Goal: Task Accomplishment & Management: Manage account settings

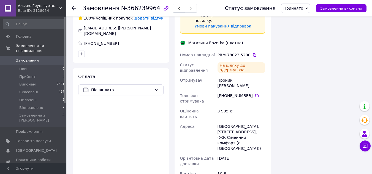
scroll to position [408, 0]
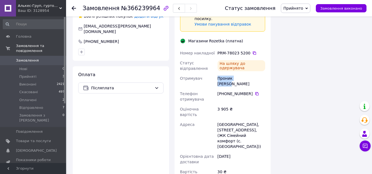
drag, startPoint x: 214, startPoint y: 68, endPoint x: 248, endPoint y: 70, distance: 34.3
click at [248, 70] on div "Номер накладної PRM-78023 5200   Статус відправлення На шляху до одержувача Отр…" at bounding box center [223, 128] width 88 height 161
copy div "Отримувач Проник [PERSON_NAME]"
click at [255, 92] on icon at bounding box center [257, 94] width 4 height 4
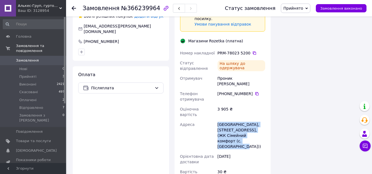
drag, startPoint x: 217, startPoint y: 104, endPoint x: 245, endPoint y: 123, distance: 34.2
click at [245, 123] on div "[GEOGRAPHIC_DATA], [STREET_ADDRESS], (ЖК Сімейний комфорт (с. [GEOGRAPHIC_DATA]…" at bounding box center [242, 136] width 50 height 32
copy div "[GEOGRAPHIC_DATA], [STREET_ADDRESS], (ЖК Сімейний комфорт (с. [GEOGRAPHIC_DATA]…"
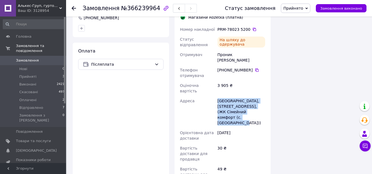
scroll to position [422, 0]
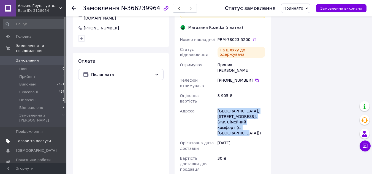
click at [27, 139] on span "Товари та послуги" at bounding box center [33, 141] width 35 height 5
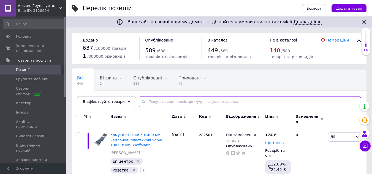
click at [159, 103] on input "text" at bounding box center [250, 101] width 222 height 11
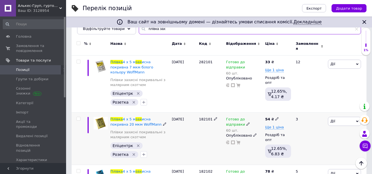
scroll to position [83, 0]
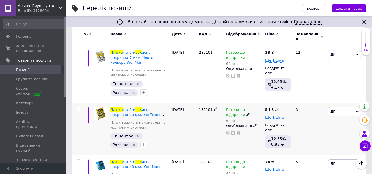
type input "плівка зах"
click at [236, 108] on span "Готово до відправки" at bounding box center [235, 113] width 19 height 11
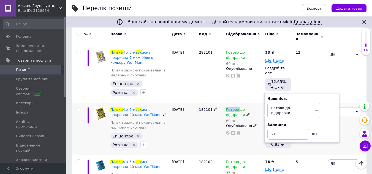
click at [236, 108] on span "Готово до відправки" at bounding box center [235, 113] width 19 height 11
drag, startPoint x: 276, startPoint y: 120, endPoint x: 269, endPoint y: 120, distance: 7.7
click at [269, 129] on input "60" at bounding box center [289, 134] width 42 height 11
type input "10"
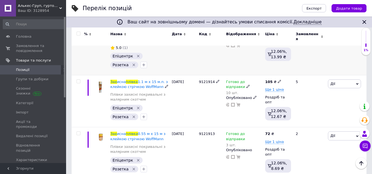
scroll to position [485, 0]
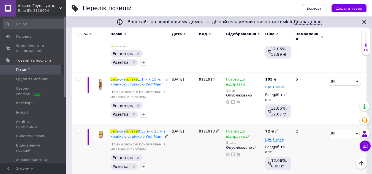
click at [247, 135] on icon at bounding box center [248, 136] width 3 height 3
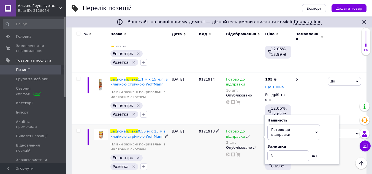
click at [239, 130] on span "Готово до відправки" at bounding box center [235, 135] width 19 height 11
drag, startPoint x: 269, startPoint y: 144, endPoint x: 272, endPoint y: 142, distance: 3.1
click at [276, 151] on input "3" at bounding box center [289, 156] width 42 height 11
type input "4"
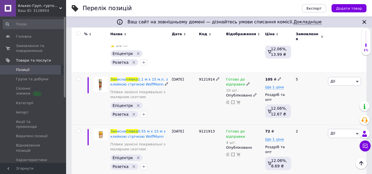
click at [235, 77] on span "Готово до відправки" at bounding box center [235, 82] width 19 height 11
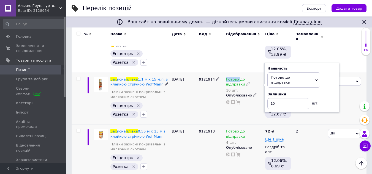
click at [235, 77] on span "Готово до відправки" at bounding box center [235, 82] width 19 height 11
drag, startPoint x: 270, startPoint y: 87, endPoint x: 289, endPoint y: 89, distance: 18.9
click at [287, 98] on input "10" at bounding box center [289, 103] width 42 height 11
type input "11"
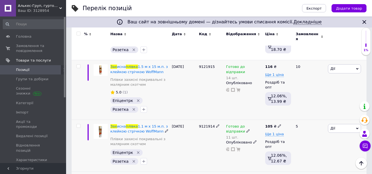
scroll to position [430, 0]
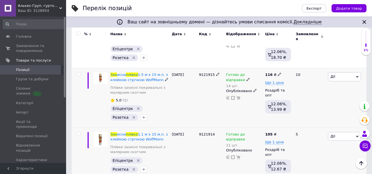
click at [240, 73] on span "Готово до відправки" at bounding box center [235, 78] width 19 height 11
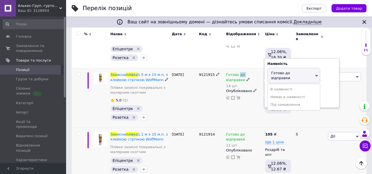
click at [240, 73] on span "Готово до відправки" at bounding box center [235, 78] width 19 height 11
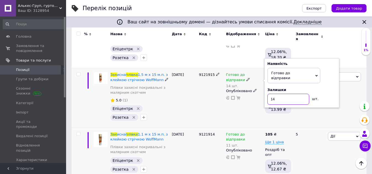
drag, startPoint x: 282, startPoint y: 87, endPoint x: 260, endPoint y: 87, distance: 21.5
click at [260, 87] on div "Готово до відправки 14 шт. Наявність [PERSON_NAME] до відправки В наявності Нем…" at bounding box center [244, 86] width 36 height 28
type input "15"
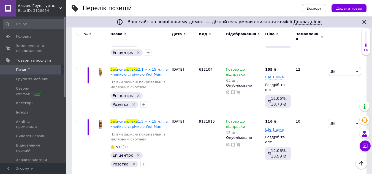
scroll to position [292, 0]
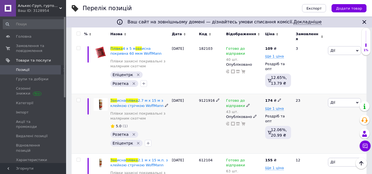
click at [240, 99] on span "Готово до відправки" at bounding box center [235, 104] width 19 height 11
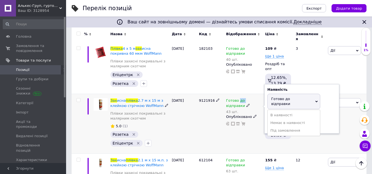
click at [240, 99] on span "Готово до відправки" at bounding box center [235, 104] width 19 height 11
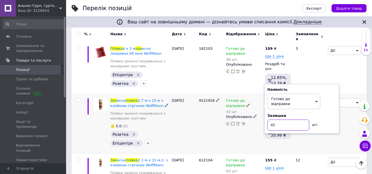
drag, startPoint x: 278, startPoint y: 111, endPoint x: 268, endPoint y: 111, distance: 9.6
click at [268, 120] on input "43" at bounding box center [289, 125] width 42 height 11
type input "25"
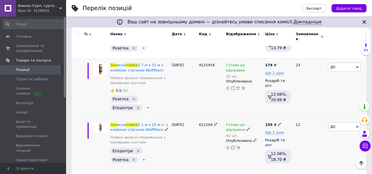
scroll to position [320, 0]
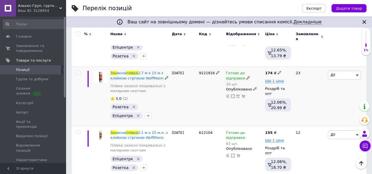
click at [232, 71] on span "Готово до відправки" at bounding box center [235, 76] width 19 height 11
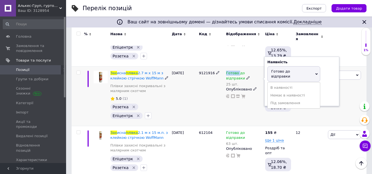
click at [232, 71] on span "Готово до відправки" at bounding box center [235, 76] width 19 height 11
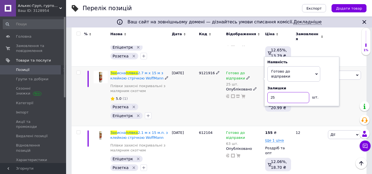
drag, startPoint x: 276, startPoint y: 85, endPoint x: 270, endPoint y: 83, distance: 7.2
click at [270, 92] on input "25" at bounding box center [289, 97] width 42 height 11
type input "30"
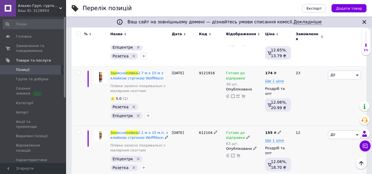
click at [234, 131] on span "Готово до відправки" at bounding box center [235, 136] width 19 height 11
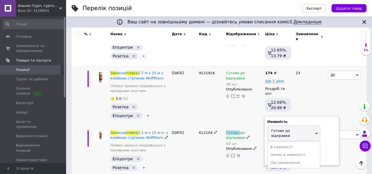
click at [234, 131] on span "Готово до відправки" at bounding box center [235, 136] width 19 height 11
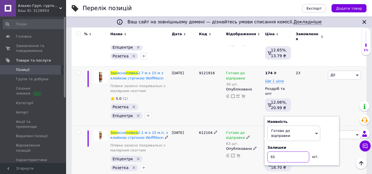
drag, startPoint x: 283, startPoint y: 144, endPoint x: 266, endPoint y: 144, distance: 16.8
click at [268, 152] on input "63" at bounding box center [289, 157] width 42 height 11
type input "25"
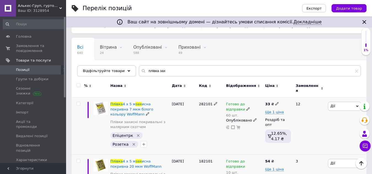
scroll to position [17, 0]
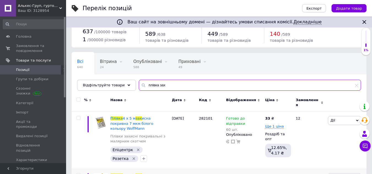
drag, startPoint x: 166, startPoint y: 86, endPoint x: 132, endPoint y: 87, distance: 33.9
click at [139, 87] on input "плівка зах" at bounding box center [250, 85] width 222 height 11
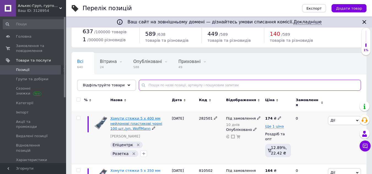
scroll to position [99, 0]
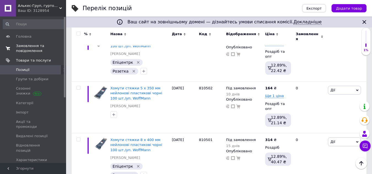
click at [19, 47] on span "Замовлення та повідомлення" at bounding box center [33, 49] width 35 height 10
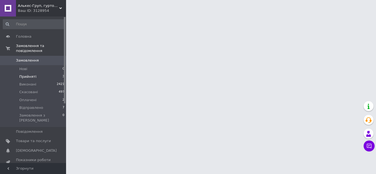
click at [26, 74] on span "Прийняті" at bounding box center [27, 76] width 17 height 5
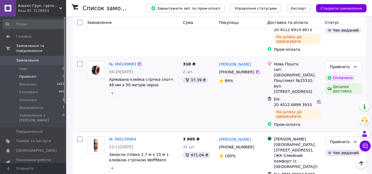
scroll to position [88, 0]
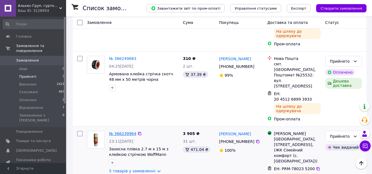
click at [122, 132] on link "№ 366239964" at bounding box center [122, 134] width 27 height 4
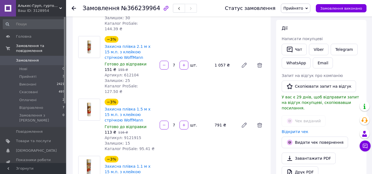
scroll to position [116, 0]
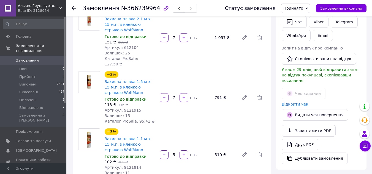
click at [293, 102] on link "Відкрити чек" at bounding box center [295, 104] width 27 height 4
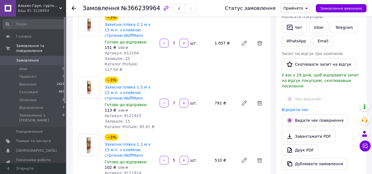
scroll to position [55, 0]
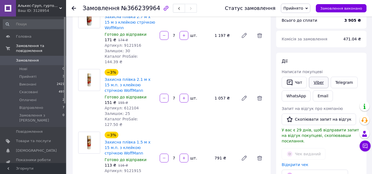
click at [320, 85] on link "Viber" at bounding box center [318, 83] width 19 height 12
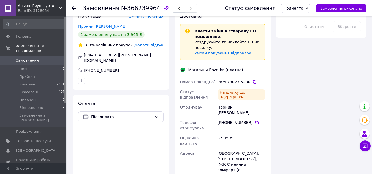
scroll to position [386, 0]
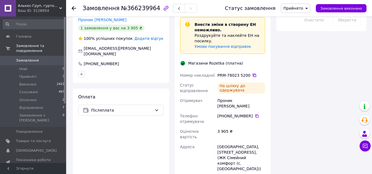
click at [253, 74] on icon at bounding box center [254, 75] width 3 height 3
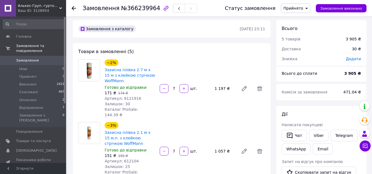
scroll to position [0, 0]
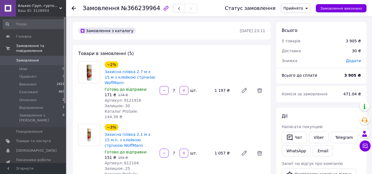
click at [311, 7] on span "Прийнято" at bounding box center [295, 8] width 29 height 9
click at [303, 44] on li "Відправлено" at bounding box center [295, 44] width 29 height 8
click at [29, 74] on span "Прийняті" at bounding box center [27, 76] width 17 height 5
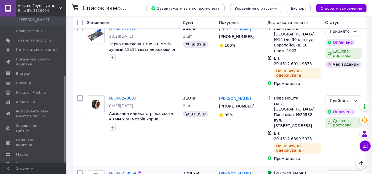
scroll to position [28, 0]
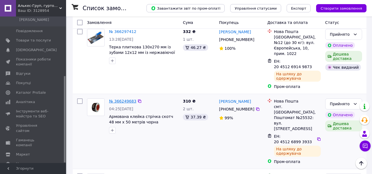
click at [122, 99] on link "№ 366249683" at bounding box center [122, 101] width 27 height 4
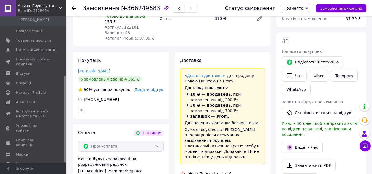
scroll to position [83, 0]
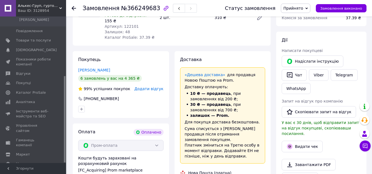
click at [311, 8] on span "Прийнято" at bounding box center [295, 8] width 29 height 9
click at [306, 42] on li "Відправлено" at bounding box center [295, 44] width 29 height 8
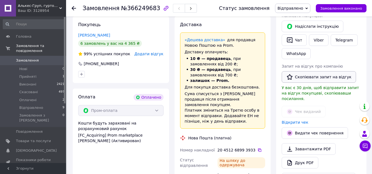
scroll to position [146, 0]
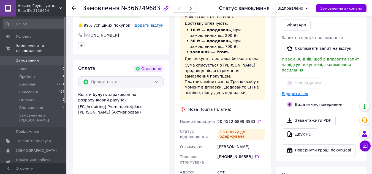
click at [298, 92] on link "Відкрити чек" at bounding box center [295, 94] width 27 height 4
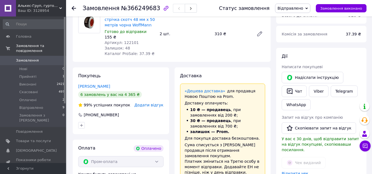
scroll to position [64, 0]
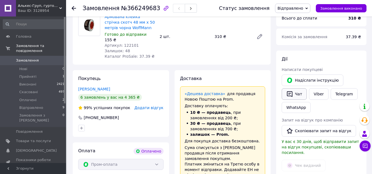
click at [297, 95] on button "Чат" at bounding box center [294, 94] width 25 height 12
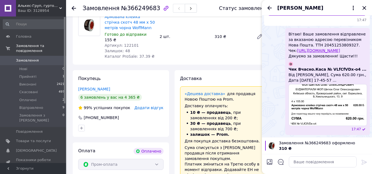
scroll to position [0, 0]
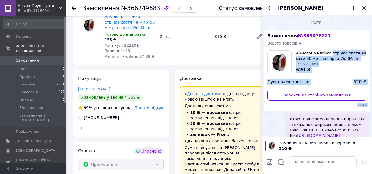
drag, startPoint x: 289, startPoint y: 27, endPoint x: 328, endPoint y: 47, distance: 44.1
click at [328, 47] on ul "Замовлення № 363078221 Всього товарів: 4 Армована клейка стрічка скотч 48 мм х …" at bounding box center [317, 125] width 106 height 191
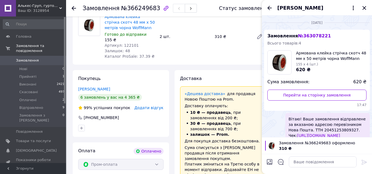
click at [307, 114] on div "Вітаю! Ваше замовлення відправлене за вказаною адресою перевізником Нова Пошта.…" at bounding box center [327, 166] width 85 height 107
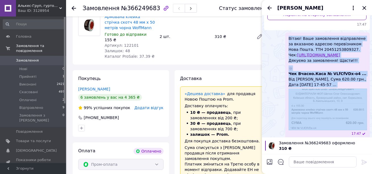
scroll to position [83, 0]
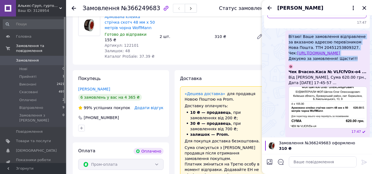
drag, startPoint x: 289, startPoint y: 119, endPoint x: 348, endPoint y: 68, distance: 78.7
click at [349, 61] on span "Вітаю! Ваше замовлення відправлене за вказаною адресою перевізником Нова Пошта.…" at bounding box center [328, 48] width 78 height 28
copy span "Вітаю! Ваше замовлення відправлене за вказаною адресою перевізником Нова Пошта.…"
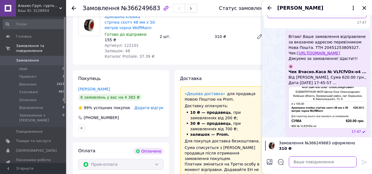
click at [299, 161] on textarea at bounding box center [323, 162] width 68 height 11
paste textarea "Вітаю! Ваше замовлення відправлене за вказаною адресою перевізником Нова Пошта.…"
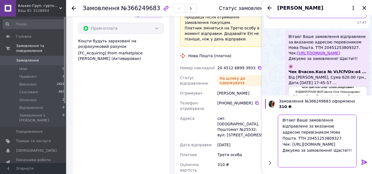
scroll to position [174, 0]
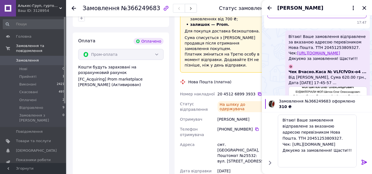
click at [258, 93] on icon at bounding box center [259, 94] width 3 height 3
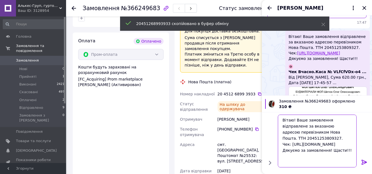
drag, startPoint x: 317, startPoint y: 133, endPoint x: 343, endPoint y: 131, distance: 25.9
click at [343, 131] on textarea "Вітаю! Ваше замовлення відправлене за вказаною адресою перевізником Нова Пошта.…" at bounding box center [317, 141] width 79 height 53
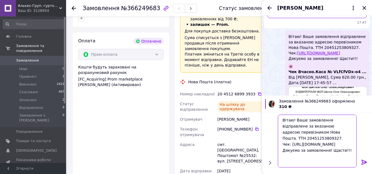
paste textarea "68993933"
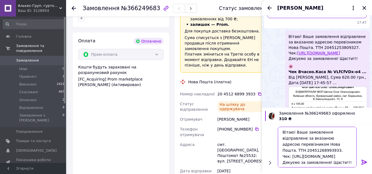
drag, startPoint x: 291, startPoint y: 152, endPoint x: 322, endPoint y: 157, distance: 31.8
click at [322, 157] on textarea "Вітаю! Ваше замовлення відправлене за вказаною адресою перевізником Нова Пошта.…" at bounding box center [317, 147] width 79 height 41
paste textarea "dUqOpMEKFA"
type textarea "Вітаю! Ваше замовлення відправлене за вказаною адресою перевізником Нова Пошта.…"
click at [364, 163] on icon at bounding box center [364, 162] width 7 height 7
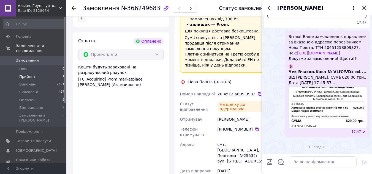
click at [25, 74] on span "Прийняті" at bounding box center [27, 76] width 17 height 5
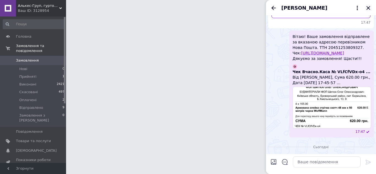
click at [369, 9] on icon "Закрити" at bounding box center [369, 8] width 4 height 4
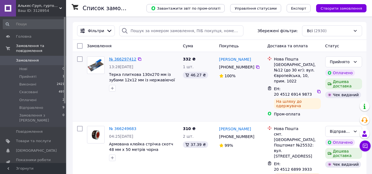
click at [120, 58] on link "№ 366297412" at bounding box center [122, 59] width 27 height 4
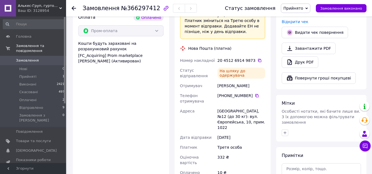
scroll to position [220, 0]
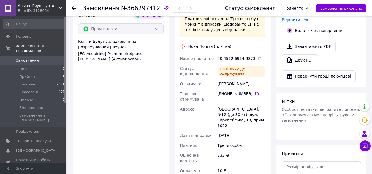
drag, startPoint x: 216, startPoint y: 73, endPoint x: 260, endPoint y: 74, distance: 43.8
click at [260, 74] on div "Номер накладної 20 4512 6914 9873   Статус відправлення На шляху до одержувача …" at bounding box center [223, 133] width 88 height 159
copy div "Отримувач Шумакова Людмила"
click at [255, 92] on icon at bounding box center [257, 94] width 4 height 4
drag, startPoint x: 217, startPoint y: 97, endPoint x: 246, endPoint y: 107, distance: 31.4
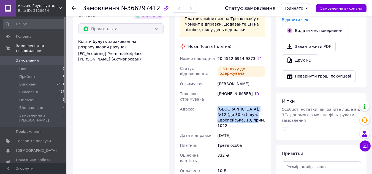
click at [246, 107] on div "[GEOGRAPHIC_DATA], №12 (до 30 кг): вул. Європейська, 10, прим. 1022" at bounding box center [242, 117] width 50 height 26
copy div "[GEOGRAPHIC_DATA], №12 (до 30 кг): вул. Європейська, 10, прим. 1022"
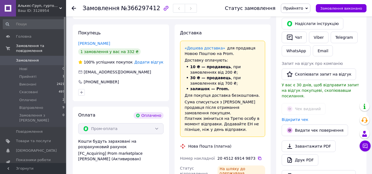
scroll to position [138, 0]
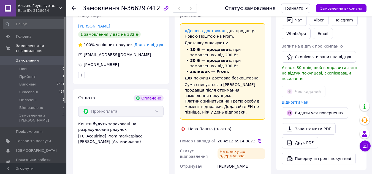
click at [291, 100] on link "Відкрити чек" at bounding box center [295, 102] width 27 height 4
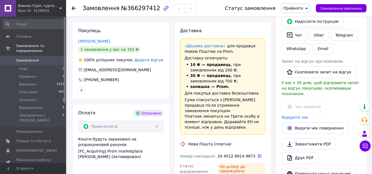
scroll to position [110, 0]
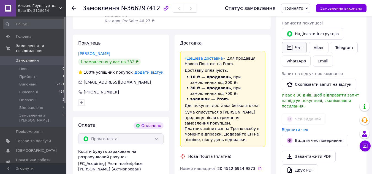
click at [296, 49] on button "Чат" at bounding box center [294, 48] width 25 height 12
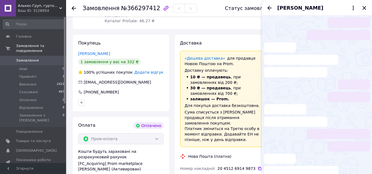
scroll to position [16, 0]
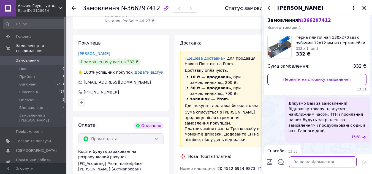
click at [302, 163] on textarea at bounding box center [323, 162] width 68 height 11
drag, startPoint x: 364, startPoint y: 6, endPoint x: 353, endPoint y: 13, distance: 12.9
click at [364, 6] on icon "Закрити" at bounding box center [364, 8] width 7 height 7
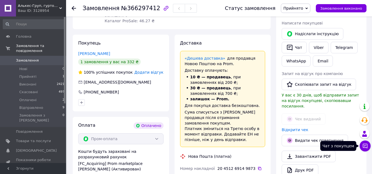
click at [369, 147] on button "Чат з покупцем" at bounding box center [365, 146] width 11 height 11
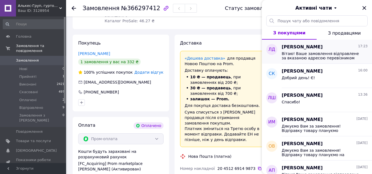
click at [296, 58] on span "Вітаю! Ваше замовлення відправлене за вказаною адресою перевізником Нова Пошта.…" at bounding box center [321, 56] width 78 height 9
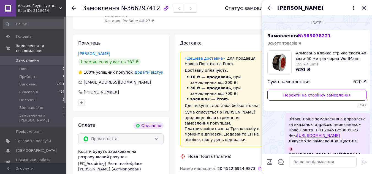
scroll to position [279, 0]
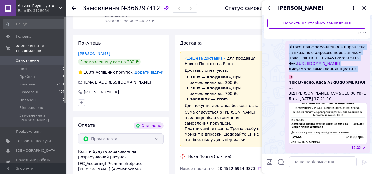
drag, startPoint x: 290, startPoint y: 52, endPoint x: 351, endPoint y: 80, distance: 67.3
click at [351, 72] on span "Вітаю! Ваше замовлення відправлене за вказаною адресою перевізником Нова Пошта.…" at bounding box center [328, 58] width 78 height 28
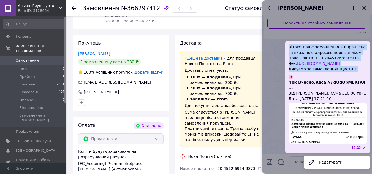
copy span "Вітаю! Ваше замовлення відправлене за вказаною адресою перевізником Нова Пошта.…"
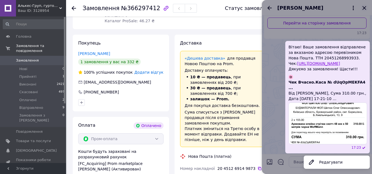
click at [366, 7] on div at bounding box center [317, 87] width 110 height 174
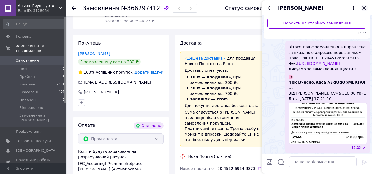
click at [364, 7] on icon "Закрити" at bounding box center [364, 8] width 7 height 7
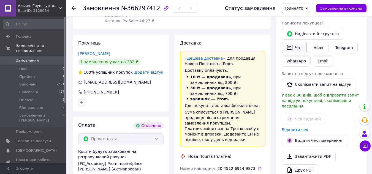
click at [298, 47] on button "Чат" at bounding box center [294, 48] width 25 height 12
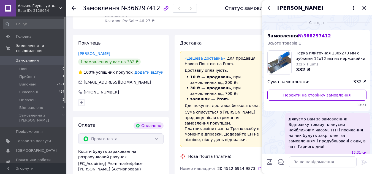
scroll to position [16, 0]
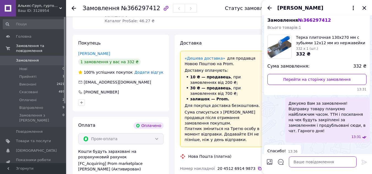
click at [301, 163] on textarea at bounding box center [323, 162] width 68 height 11
paste textarea "Вітаю! Ваше замовлення відправлене за вказаною адресою перевізником Нова Пошта.…"
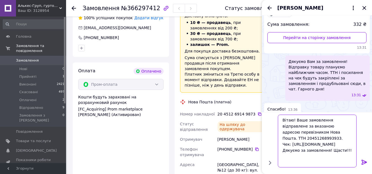
scroll to position [165, 0]
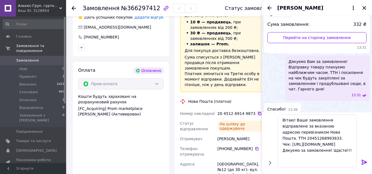
click at [258, 112] on icon at bounding box center [260, 114] width 4 height 4
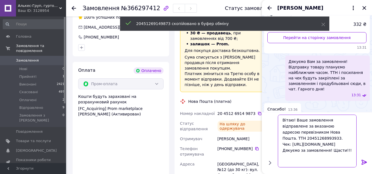
click at [316, 133] on textarea "Вітаю! Ваше замовлення відправлене за вказаною адресою перевізником Нова Пошта.…" at bounding box center [317, 141] width 79 height 53
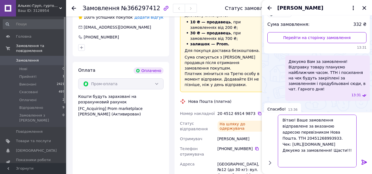
drag, startPoint x: 314, startPoint y: 132, endPoint x: 343, endPoint y: 134, distance: 28.1
click at [343, 134] on textarea "Вітаю! Ваше замовлення відправлене за вказаною адресою перевізником Нова Пошта.…" at bounding box center [317, 141] width 79 height 53
paste textarea "914987"
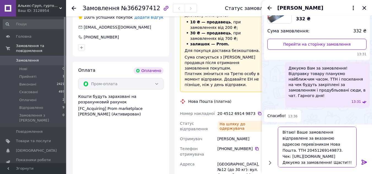
scroll to position [45, 0]
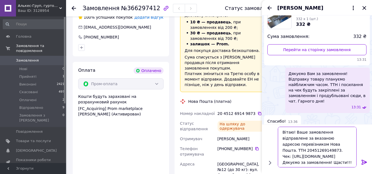
drag, startPoint x: 291, startPoint y: 150, endPoint x: 328, endPoint y: 158, distance: 38.6
click at [328, 158] on textarea "Вітаю! Ваше замовлення відправлене за вказаною адресою перевізником Нова Пошта.…" at bounding box center [317, 147] width 79 height 41
paste textarea "1PTJMS6mfvw"
type textarea "Вітаю! Ваше замовлення відправлене за вказаною адресою перевізником Нова Пошта.…"
click at [365, 161] on icon at bounding box center [364, 162] width 7 height 7
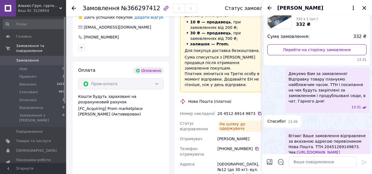
scroll to position [123, 0]
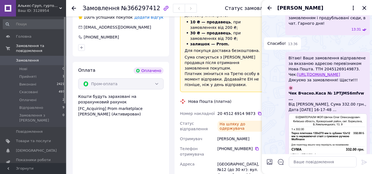
click at [362, 7] on icon "Закрити" at bounding box center [364, 8] width 7 height 7
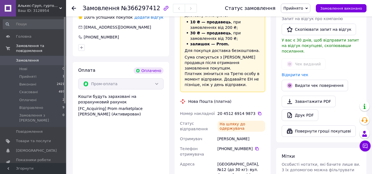
click at [311, 9] on span "Прийнято" at bounding box center [295, 8] width 29 height 9
click at [304, 43] on li "Відправлено" at bounding box center [295, 44] width 29 height 8
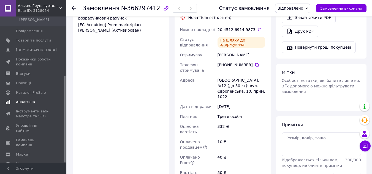
scroll to position [248, 0]
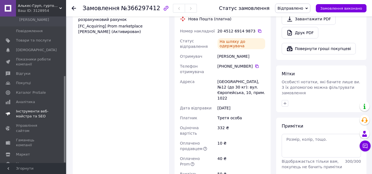
click at [21, 109] on span "Інструменти веб-майстра та SEO" at bounding box center [33, 114] width 35 height 10
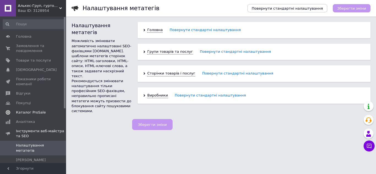
click at [21, 113] on span "Каталог ProSale" at bounding box center [31, 112] width 30 height 5
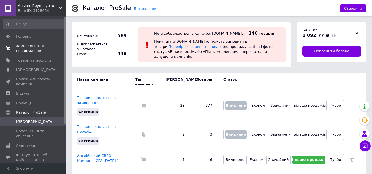
click at [28, 47] on span "Замовлення та повідомлення" at bounding box center [33, 49] width 35 height 10
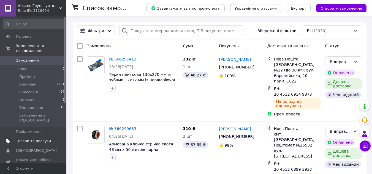
click at [24, 139] on span "Товари та послуги" at bounding box center [33, 141] width 35 height 5
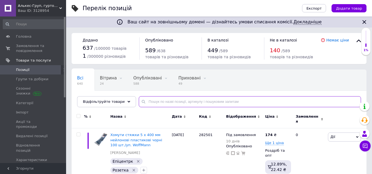
click at [147, 106] on input "text" at bounding box center [250, 101] width 222 height 11
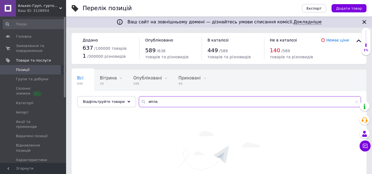
type input "мітла"
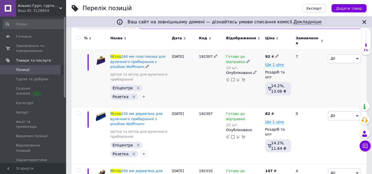
scroll to position [83, 0]
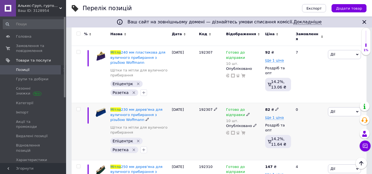
click at [135, 103] on div "Мітла 230 мм дерев'яна для вуличного прибирання з різьбою Woffmann Щітки та міт…" at bounding box center [139, 131] width 61 height 57
click at [135, 108] on span "230 мм дерев'яна для вуличного прибирання з різьбою Woffmann" at bounding box center [137, 115] width 52 height 14
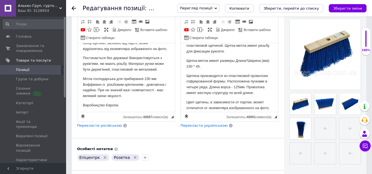
scroll to position [122, 0]
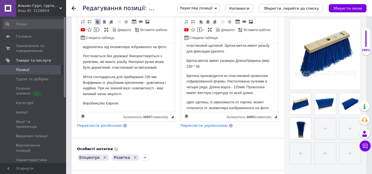
click at [113, 88] on p "Мітла господарська для прибирання 230 мм Воффманн із різьбовим кріпленням - дов…" at bounding box center [126, 85] width 87 height 23
click at [107, 83] on p "Мітла господарська для прибирання 230 мм Воффманн із різьбовим кріпленням - дов…" at bounding box center [126, 85] width 87 height 23
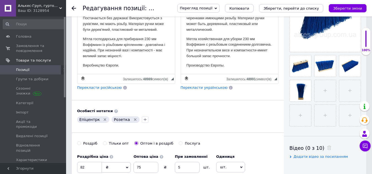
scroll to position [173, 0]
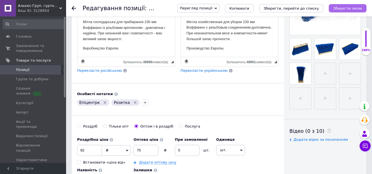
click at [355, 8] on icon "Зберегти зміни" at bounding box center [347, 8] width 29 height 4
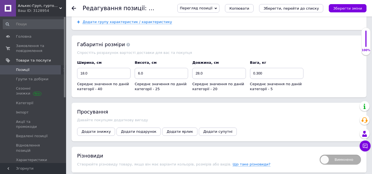
scroll to position [724, 0]
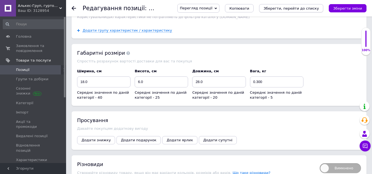
click at [301, 7] on icon "Зберегти, перейти до списку" at bounding box center [291, 8] width 55 height 4
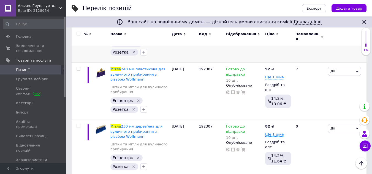
scroll to position [193, 0]
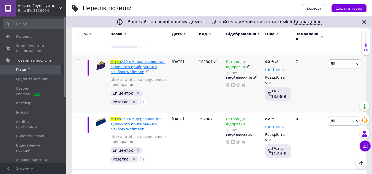
click at [145, 60] on span "240 мм пластикова для вуличного прибирання з різьбою Woffmann" at bounding box center [138, 67] width 55 height 14
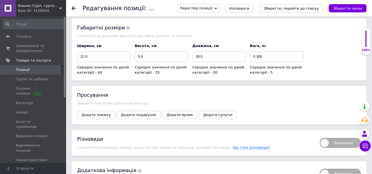
scroll to position [744, 0]
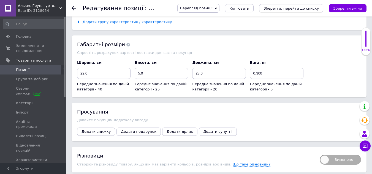
click at [289, 7] on icon "Зберегти, перейти до списку" at bounding box center [291, 8] width 55 height 4
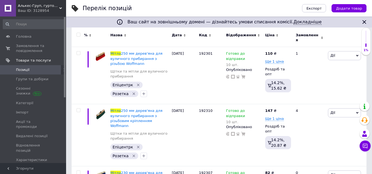
scroll to position [110, 0]
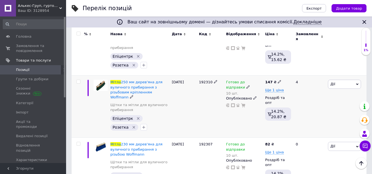
click at [139, 76] on div "Мітла 250 мм дерев'яна для вуличного прибирання з різьбовим кріпленням Woffmann…" at bounding box center [139, 107] width 61 height 62
click at [139, 80] on span "250 мм дерев'яна для вуличного прибирання з різьбовим кріпленням Woffmann" at bounding box center [137, 89] width 52 height 19
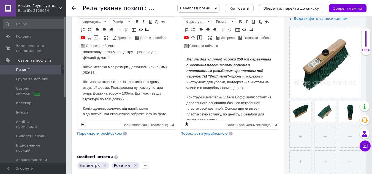
scroll to position [128, 0]
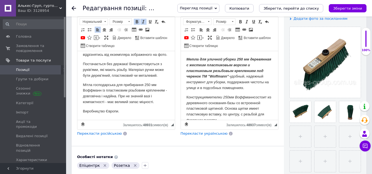
click at [133, 98] on p "Мітла господарська для прибирання 250 мм Воффманн із пластиковим різьбовим кріп…" at bounding box center [126, 93] width 87 height 23
drag, startPoint x: 352, startPoint y: 9, endPoint x: 349, endPoint y: 9, distance: 3.0
click at [352, 8] on icon "Зберегти зміни" at bounding box center [347, 8] width 29 height 4
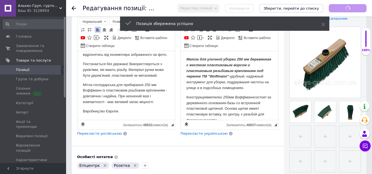
scroll to position [66, 0]
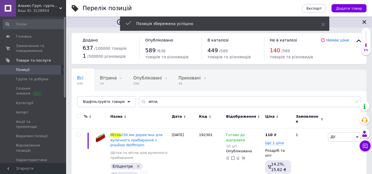
scroll to position [83, 0]
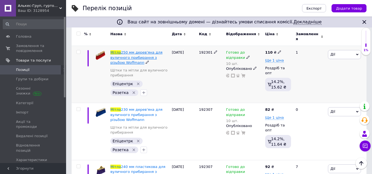
click at [134, 50] on span "250 мм дерев'яна для вуличного прибирання з різьбою Woffmann" at bounding box center [137, 57] width 52 height 14
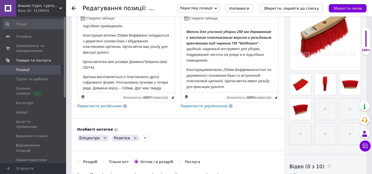
scroll to position [110, 0]
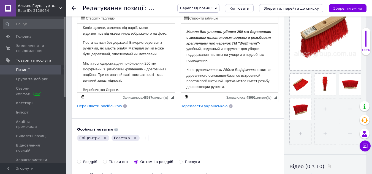
click at [113, 79] on p "Мітла господарська для прибирання 250 мм Воффманн із різьбовим кріпленням - дов…" at bounding box center [126, 72] width 87 height 23
click at [112, 79] on p "Мітла господарська для прибирання 250 мм Воффманн із різьбовим кріпленням - дов…" at bounding box center [126, 72] width 87 height 23
click at [303, 10] on icon "Зберегти, перейти до списку" at bounding box center [291, 8] width 55 height 4
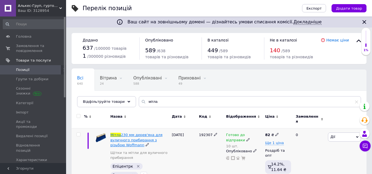
click at [123, 133] on span "230 мм дерев'яна для вуличного прибирання з різьбою Woffmann" at bounding box center [137, 140] width 52 height 14
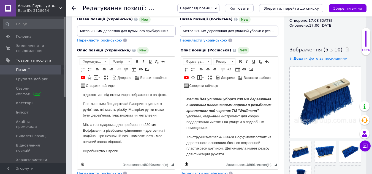
scroll to position [83, 0]
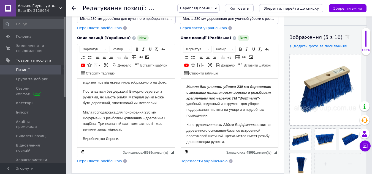
click at [73, 7] on icon at bounding box center [74, 8] width 4 height 4
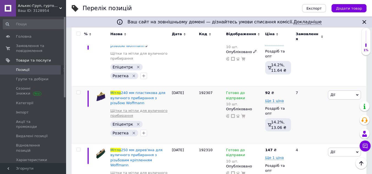
scroll to position [103, 0]
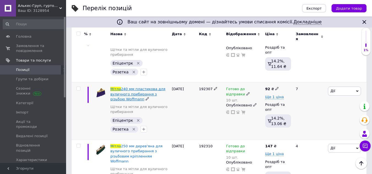
click at [128, 87] on span "240 мм пластикова для вуличного прибирання з різьбою Woffmann" at bounding box center [138, 94] width 55 height 14
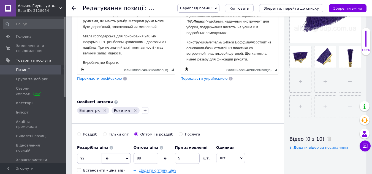
scroll to position [110, 0]
click at [113, 52] on p "Мітла господарська для прибирання 240 мм Воффманн із різьбовим кріпленням - дов…" at bounding box center [126, 45] width 87 height 23
click at [112, 52] on p "Мітла господарська для прибирання 240 мм Воффманн із різьбовим кріпленням - дов…" at bounding box center [126, 45] width 87 height 23
click at [305, 7] on icon "Зберегти, перейти до списку" at bounding box center [291, 8] width 55 height 4
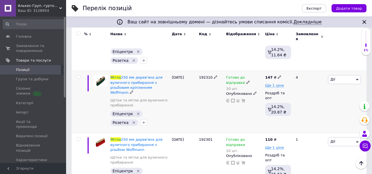
scroll to position [138, 0]
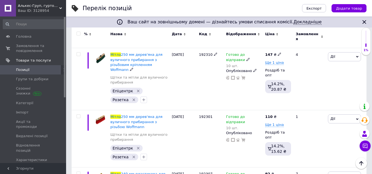
click at [132, 53] on span "250 мм дерев'яна для вуличного прибирання з різьбовим кріпленням Woffmann" at bounding box center [137, 62] width 52 height 19
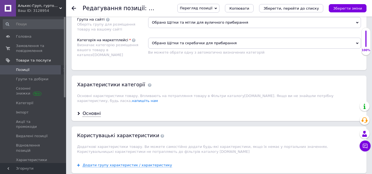
scroll to position [579, 0]
click at [88, 111] on div "Основні" at bounding box center [92, 114] width 18 height 6
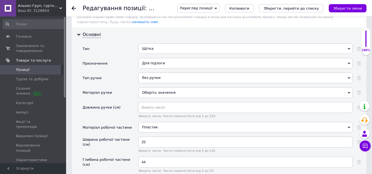
scroll to position [661, 0]
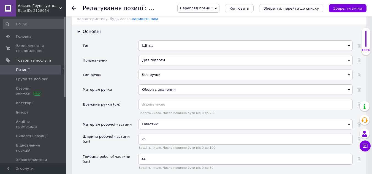
click at [178, 55] on div "Для підлоги" at bounding box center [245, 60] width 215 height 10
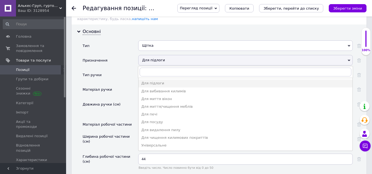
click at [125, 56] on div "Призначення" at bounding box center [111, 62] width 56 height 15
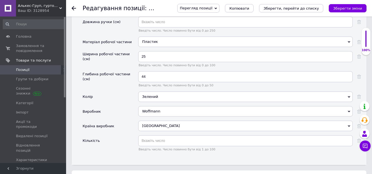
scroll to position [772, 0]
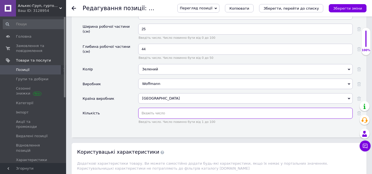
click at [157, 108] on input "text" at bounding box center [245, 113] width 215 height 11
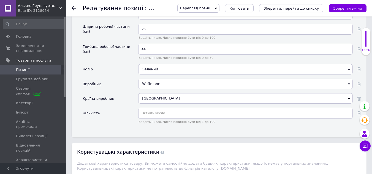
click at [161, 93] on div "Польща" at bounding box center [245, 98] width 215 height 10
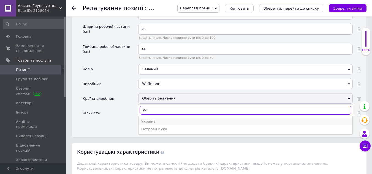
type input "ук"
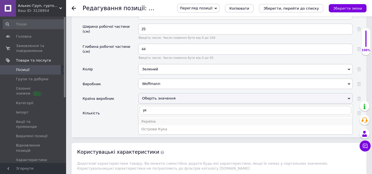
click at [151, 119] on div "Україна" at bounding box center [245, 121] width 209 height 5
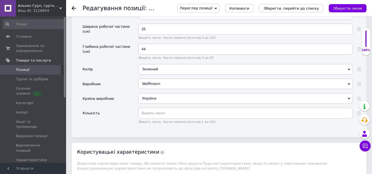
click at [102, 116] on div "Кількість" at bounding box center [111, 118] width 56 height 20
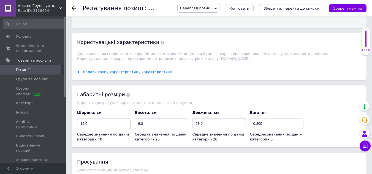
scroll to position [882, 0]
drag, startPoint x: 346, startPoint y: 9, endPoint x: 325, endPoint y: 10, distance: 21.5
click at [346, 9] on icon "Зберегти зміни" at bounding box center [347, 8] width 29 height 4
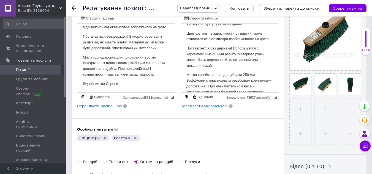
scroll to position [165, 0]
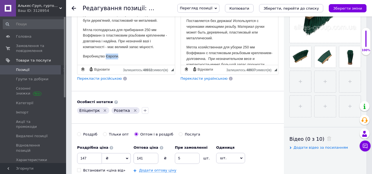
drag, startPoint x: 118, startPoint y: 54, endPoint x: 106, endPoint y: 57, distance: 11.9
click at [106, 57] on p "Виробництво Європи." at bounding box center [126, 57] width 87 height 6
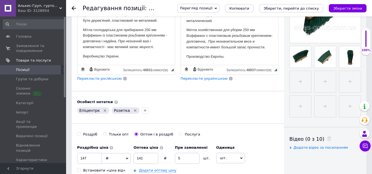
scroll to position [145, 0]
drag, startPoint x: 223, startPoint y: 56, endPoint x: 211, endPoint y: 57, distance: 12.4
click at [211, 57] on p "Производство Европы." at bounding box center [229, 57] width 87 height 6
click at [344, 6] on icon "Зберегти зміни" at bounding box center [347, 8] width 29 height 4
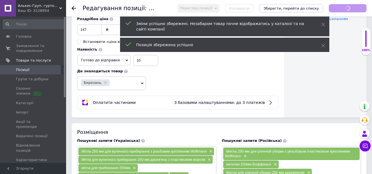
scroll to position [303, 0]
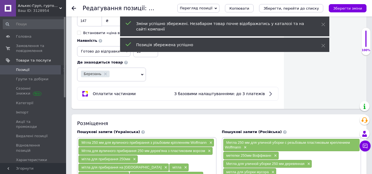
click at [104, 74] on use at bounding box center [105, 74] width 3 height 3
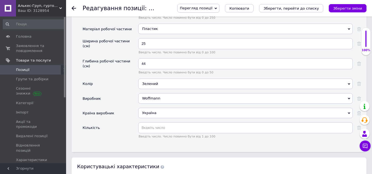
scroll to position [772, 0]
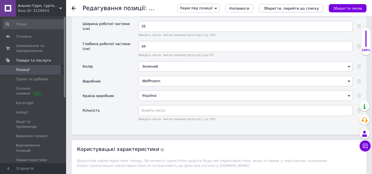
click at [292, 9] on icon "Зберегти, перейти до списку" at bounding box center [291, 8] width 55 height 4
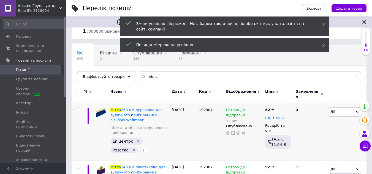
scroll to position [55, 0]
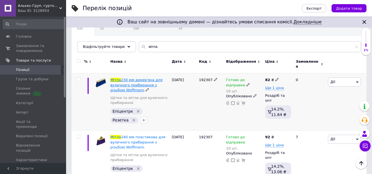
click at [134, 78] on span "230 мм дерев'яна для вуличного прибирання з різьбою Woffmann" at bounding box center [137, 85] width 52 height 14
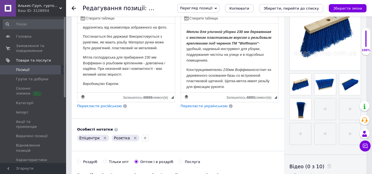
scroll to position [122, 0]
click at [117, 83] on p "Виробництво Європи." at bounding box center [126, 84] width 87 height 6
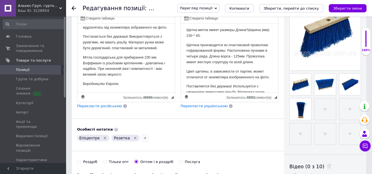
scroll to position [128, 0]
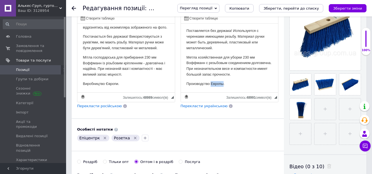
drag, startPoint x: 223, startPoint y: 83, endPoint x: 207, endPoint y: 85, distance: 16.3
click at [210, 83] on p "Производство Европы." at bounding box center [229, 84] width 87 height 6
click at [118, 83] on p "Виробництво Європи." at bounding box center [126, 84] width 87 height 6
drag, startPoint x: 224, startPoint y: 83, endPoint x: 210, endPoint y: 82, distance: 14.1
click at [210, 82] on p "ПроизводствоУкраины." at bounding box center [229, 84] width 87 height 6
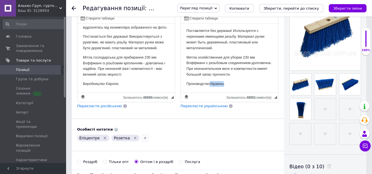
copy p "Украины"
click at [165, 93] on span "◢ Залишилось: 48989 символ(iв) {label} Відновити" at bounding box center [126, 98] width 98 height 10
click at [212, 85] on p "ПроизводствоУкраины." at bounding box center [229, 84] width 87 height 6
click at [210, 85] on p "ПроизводствоУкраины." at bounding box center [229, 84] width 87 height 6
drag, startPoint x: 118, startPoint y: 84, endPoint x: 106, endPoint y: 84, distance: 12.1
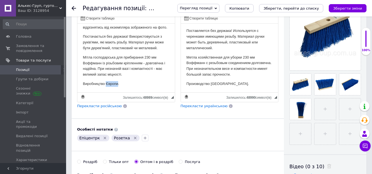
click at [106, 84] on p "Виробництво Європи." at bounding box center [126, 84] width 87 height 6
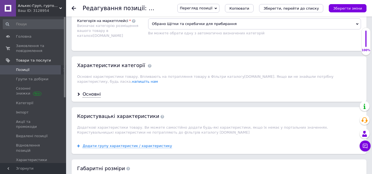
scroll to position [661, 0]
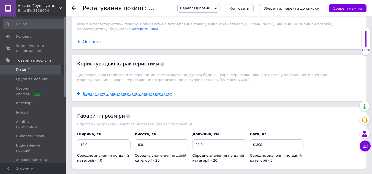
click at [90, 39] on div "Основні" at bounding box center [92, 42] width 18 height 6
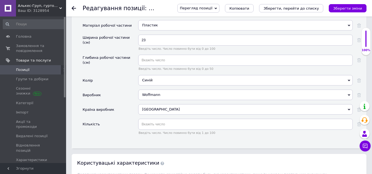
scroll to position [772, 0]
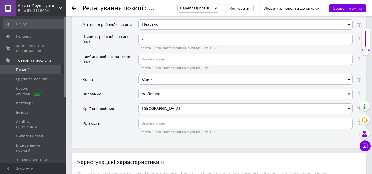
click at [157, 104] on div "Польща" at bounding box center [245, 109] width 215 height 10
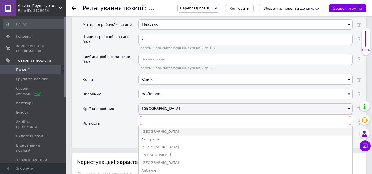
click at [155, 116] on input "text" at bounding box center [246, 120] width 212 height 9
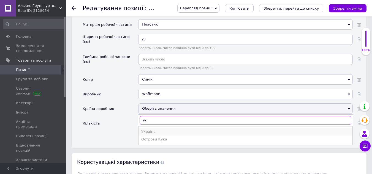
type input "ук"
click at [151, 130] on div "Україна" at bounding box center [245, 132] width 209 height 5
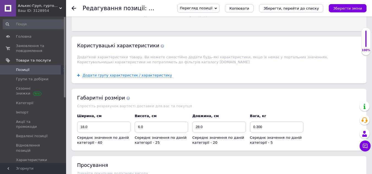
scroll to position [909, 0]
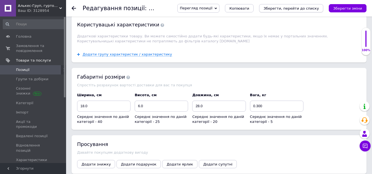
click at [289, 8] on icon "Зберегти, перейти до списку" at bounding box center [291, 8] width 55 height 4
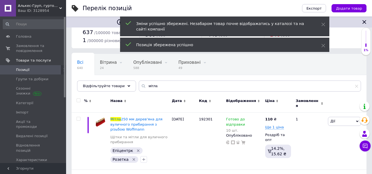
scroll to position [55, 0]
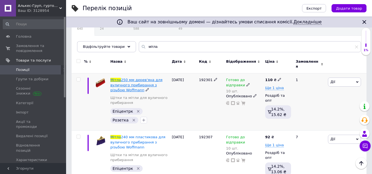
click at [143, 79] on span "250 мм дерев'яна для вуличного прибирання з різьбою Woffmann" at bounding box center [137, 85] width 52 height 14
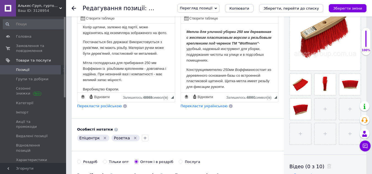
scroll to position [122, 0]
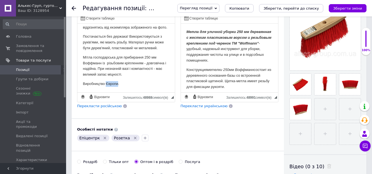
drag, startPoint x: 117, startPoint y: 83, endPoint x: 107, endPoint y: 84, distance: 10.5
click at [107, 84] on p "Виробництво Європи." at bounding box center [126, 84] width 87 height 6
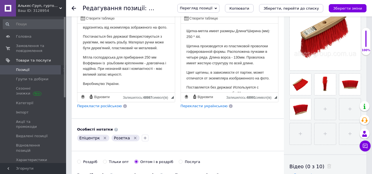
scroll to position [128, 0]
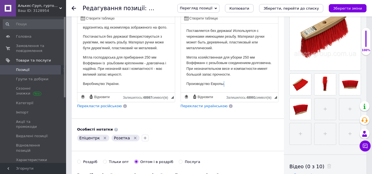
click at [223, 83] on p "Производство Европы." at bounding box center [229, 84] width 87 height 6
drag, startPoint x: 223, startPoint y: 83, endPoint x: 211, endPoint y: 83, distance: 11.6
click at [211, 83] on p "Производство Европы." at bounding box center [229, 84] width 87 height 6
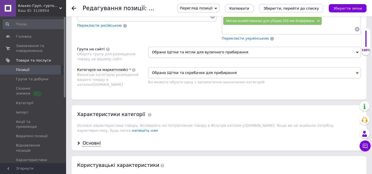
scroll to position [634, 0]
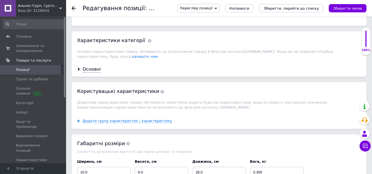
click at [82, 62] on div "Основні" at bounding box center [219, 69] width 295 height 15
drag, startPoint x: 92, startPoint y: 57, endPoint x: 101, endPoint y: 62, distance: 10.2
click at [92, 66] on div "Основні" at bounding box center [92, 69] width 18 height 6
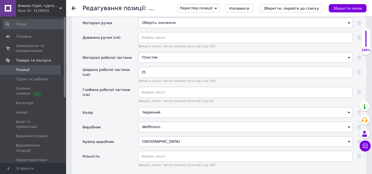
scroll to position [744, 0]
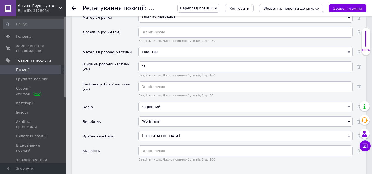
drag, startPoint x: 165, startPoint y: 120, endPoint x: 150, endPoint y: 121, distance: 14.9
click at [150, 131] on div "Польща" at bounding box center [245, 136] width 215 height 10
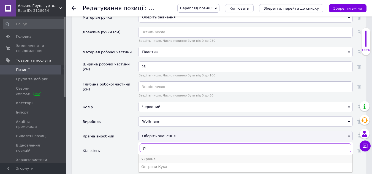
type input "ук"
click at [152, 157] on div "Україна" at bounding box center [245, 159] width 209 height 5
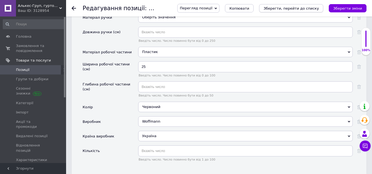
click at [299, 7] on icon "Зберегти, перейти до списку" at bounding box center [291, 8] width 55 height 4
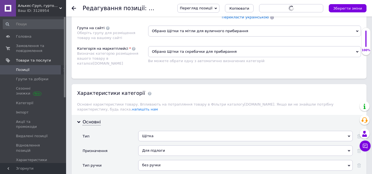
scroll to position [579, 0]
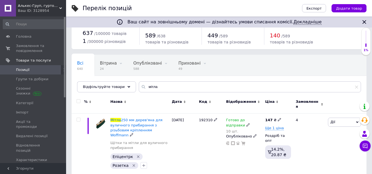
scroll to position [55, 0]
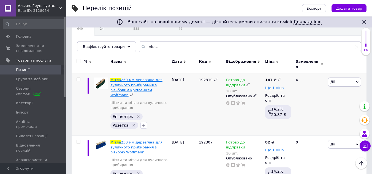
click at [137, 78] on span "250 мм дерев'яна для вуличного прибирання з різьбовим кріпленням Woffmann" at bounding box center [137, 87] width 52 height 19
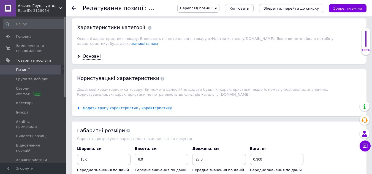
scroll to position [606, 0]
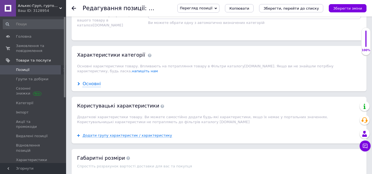
click at [92, 81] on div "Основні" at bounding box center [92, 84] width 18 height 6
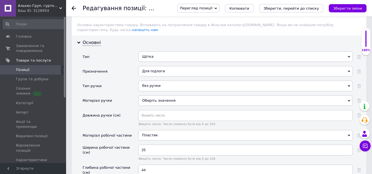
scroll to position [744, 0]
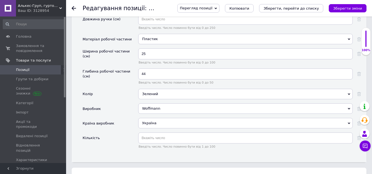
click at [287, 7] on icon "Зберегти, перейти до списку" at bounding box center [291, 8] width 55 height 4
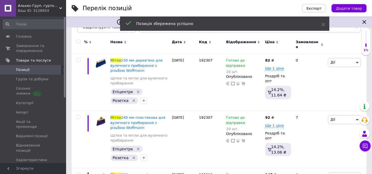
scroll to position [83, 0]
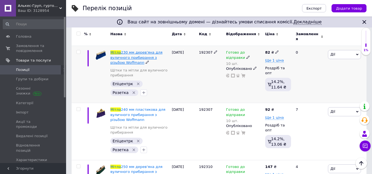
click at [138, 50] on span "230 мм дерев'яна для вуличного прибирання з різьбою Woffmann" at bounding box center [137, 57] width 52 height 14
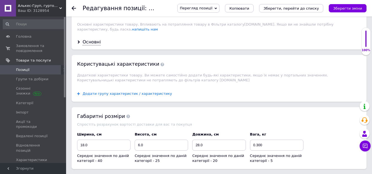
scroll to position [661, 0]
click at [92, 39] on div "Основні" at bounding box center [92, 42] width 18 height 6
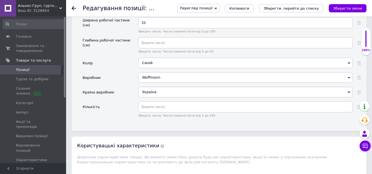
scroll to position [799, 0]
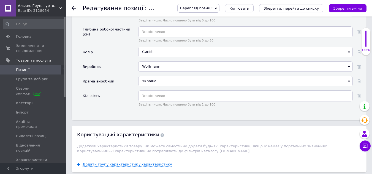
click at [72, 7] on icon at bounding box center [74, 8] width 4 height 4
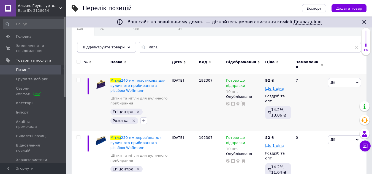
scroll to position [55, 0]
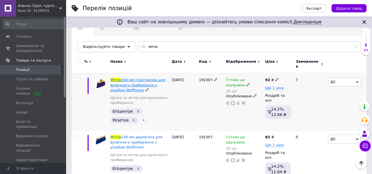
click at [138, 78] on span "240 мм пластикова для вуличного прибирання з різьбою Woffmann" at bounding box center [138, 85] width 55 height 14
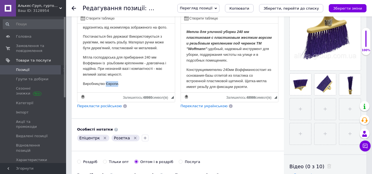
drag, startPoint x: 118, startPoint y: 82, endPoint x: 106, endPoint y: 84, distance: 12.2
click at [106, 84] on p "Виробництво Європи." at bounding box center [126, 84] width 87 height 6
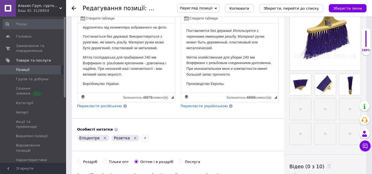
click at [224, 83] on p "Производство Европы." at bounding box center [229, 84] width 87 height 6
drag, startPoint x: 223, startPoint y: 83, endPoint x: 211, endPoint y: 84, distance: 12.4
click at [211, 84] on p "Производство Европы." at bounding box center [229, 84] width 87 height 6
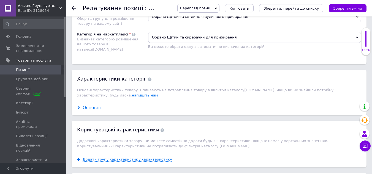
click at [88, 105] on div "Основні" at bounding box center [92, 108] width 18 height 6
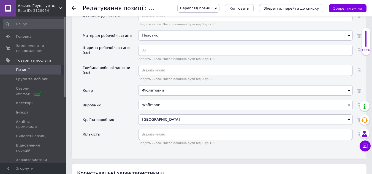
drag, startPoint x: 159, startPoint y: 115, endPoint x: 153, endPoint y: 116, distance: 6.8
click at [153, 116] on div "Польща" at bounding box center [245, 120] width 215 height 10
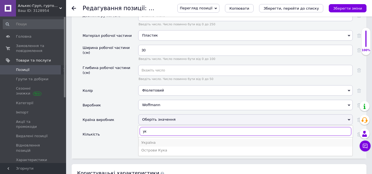
type input "ук"
click at [149, 141] on div "Україна" at bounding box center [245, 143] width 209 height 5
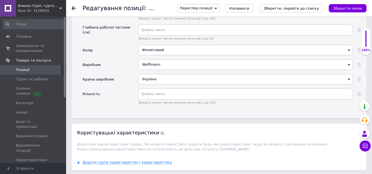
scroll to position [909, 0]
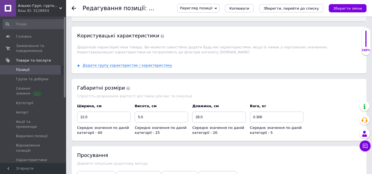
click at [298, 7] on icon "Зберегти, перейти до списку" at bounding box center [291, 8] width 55 height 4
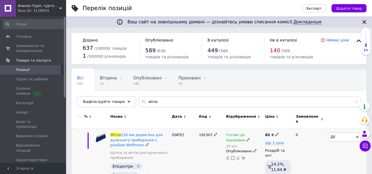
scroll to position [55, 0]
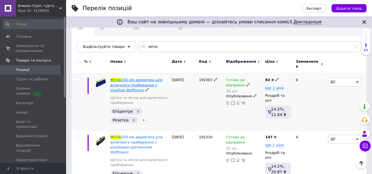
click at [134, 78] on span "230 мм дерев'яна для вуличного прибирання з різьбою Woffmann" at bounding box center [137, 85] width 52 height 14
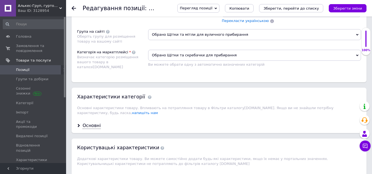
scroll to position [579, 0]
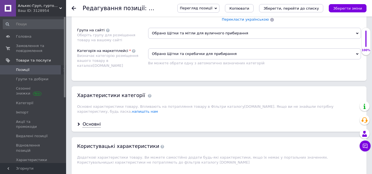
click at [91, 122] on div "Основні" at bounding box center [92, 125] width 18 height 6
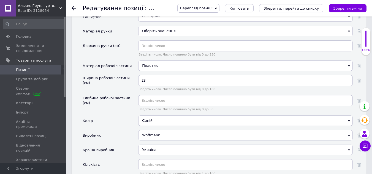
scroll to position [744, 0]
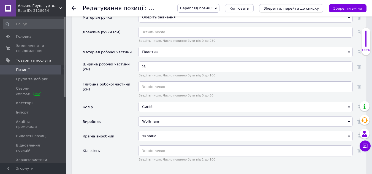
click at [292, 10] on icon "Зберегти, перейти до списку" at bounding box center [291, 8] width 55 height 4
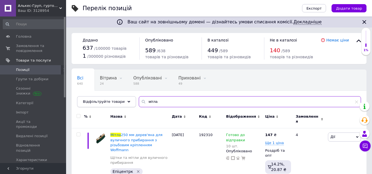
drag, startPoint x: 158, startPoint y: 103, endPoint x: 126, endPoint y: 100, distance: 32.3
click at [126, 100] on div "Відфільтруйте товари мітла" at bounding box center [219, 101] width 284 height 11
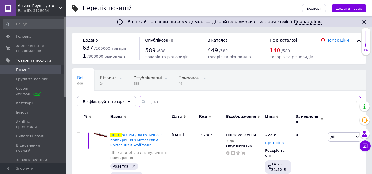
click at [194, 98] on input "щітка" at bounding box center [250, 101] width 222 height 11
type input "щітка"
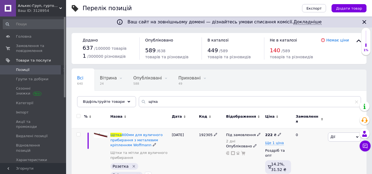
click at [257, 133] on icon at bounding box center [258, 134] width 3 height 3
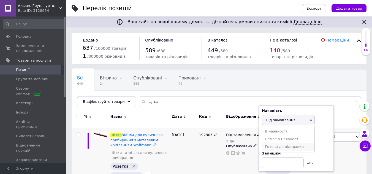
click at [274, 145] on li "Готово до відправки" at bounding box center [288, 147] width 52 height 8
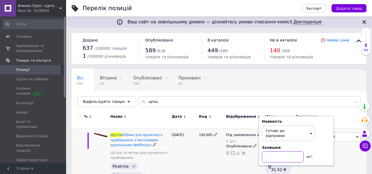
click at [272, 152] on input at bounding box center [283, 157] width 42 height 11
type input "6"
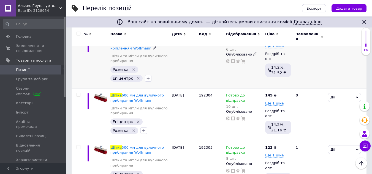
scroll to position [28, 0]
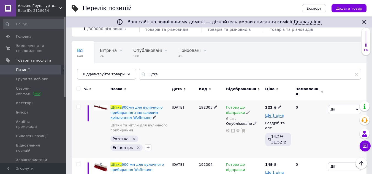
click at [133, 106] on span "800мм для вуличного прибирання з металевим кріпленням Woffmann" at bounding box center [137, 113] width 52 height 14
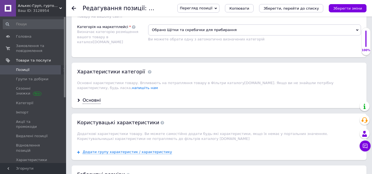
scroll to position [524, 0]
click at [93, 97] on div "Основні" at bounding box center [92, 100] width 18 height 6
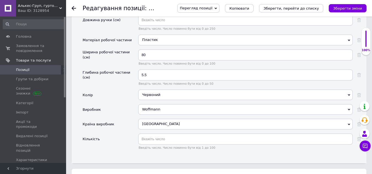
scroll to position [689, 0]
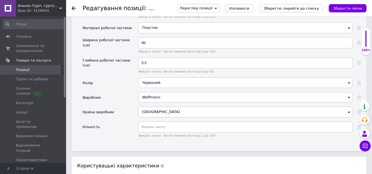
click at [164, 110] on div "Польща" at bounding box center [245, 112] width 215 height 10
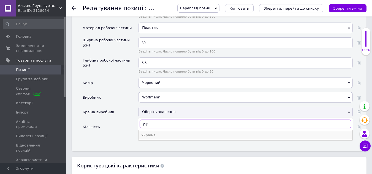
type input "укр"
click at [154, 133] on div "Україна" at bounding box center [245, 135] width 209 height 5
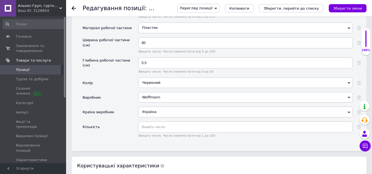
click at [349, 8] on icon "Зберегти зміни" at bounding box center [347, 8] width 29 height 4
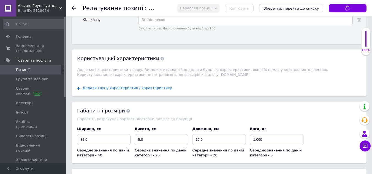
scroll to position [799, 0]
